Goal: Browse casually

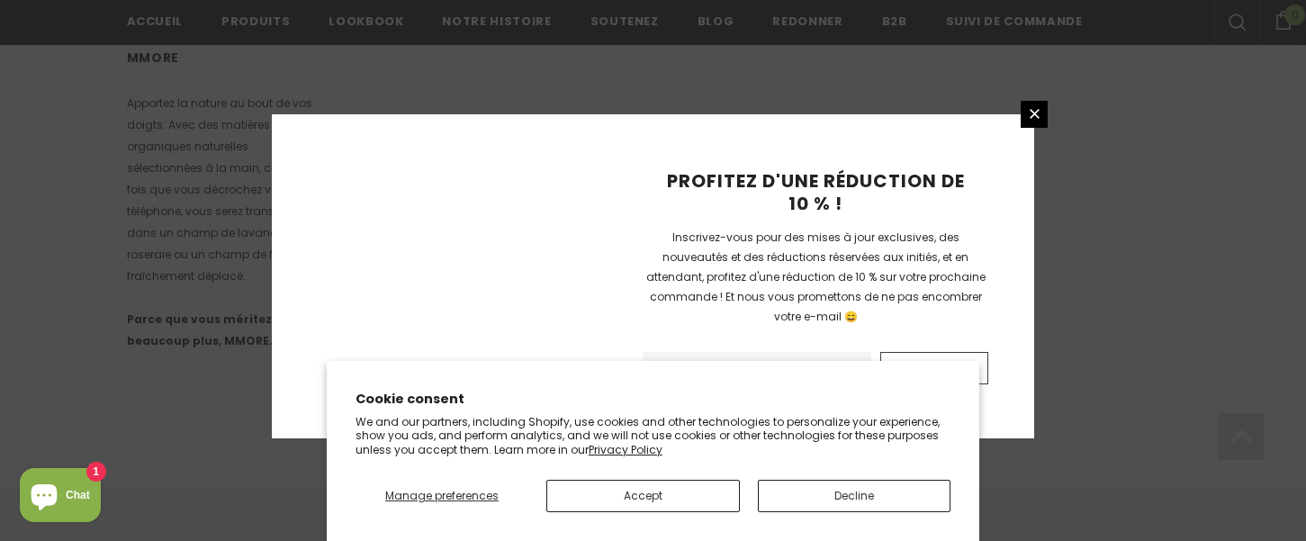
scroll to position [1347, 0]
